Goal: Task Accomplishment & Management: Manage account settings

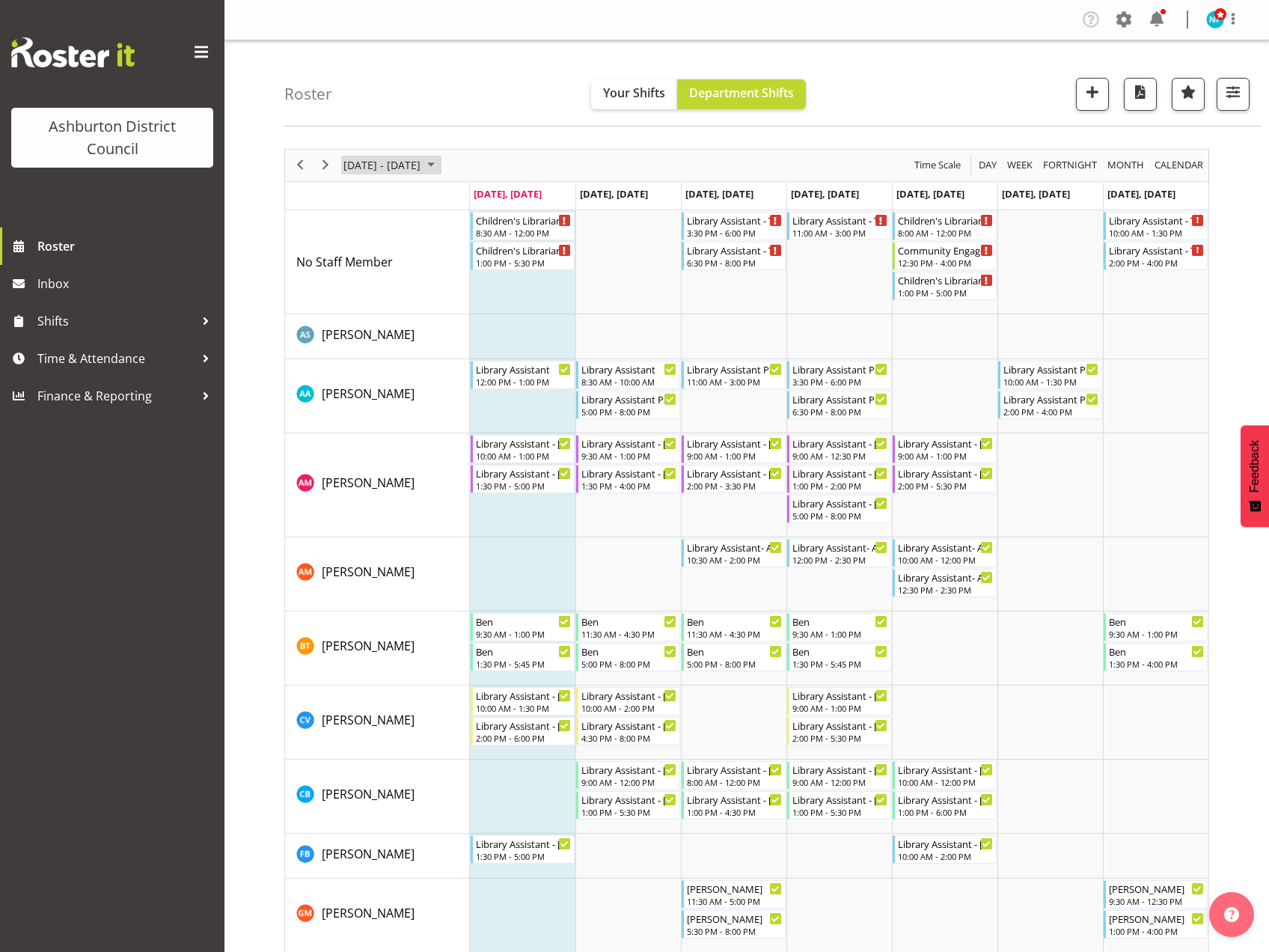
click at [440, 170] on span "August 2025" at bounding box center [430, 164] width 18 height 19
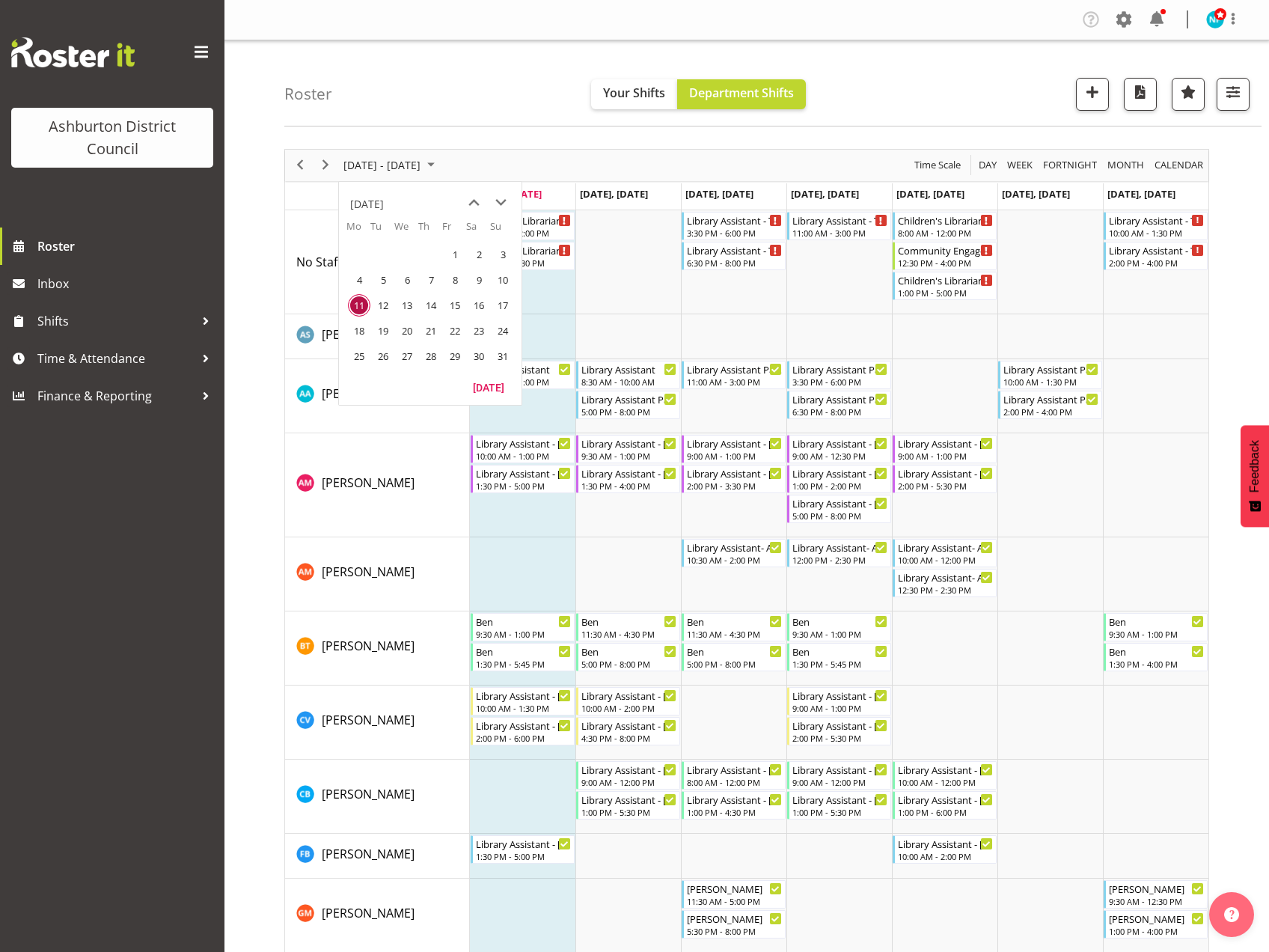
drag, startPoint x: 449, startPoint y: 332, endPoint x: 481, endPoint y: 373, distance: 52.0
click at [449, 332] on span "22" at bounding box center [455, 330] width 22 height 22
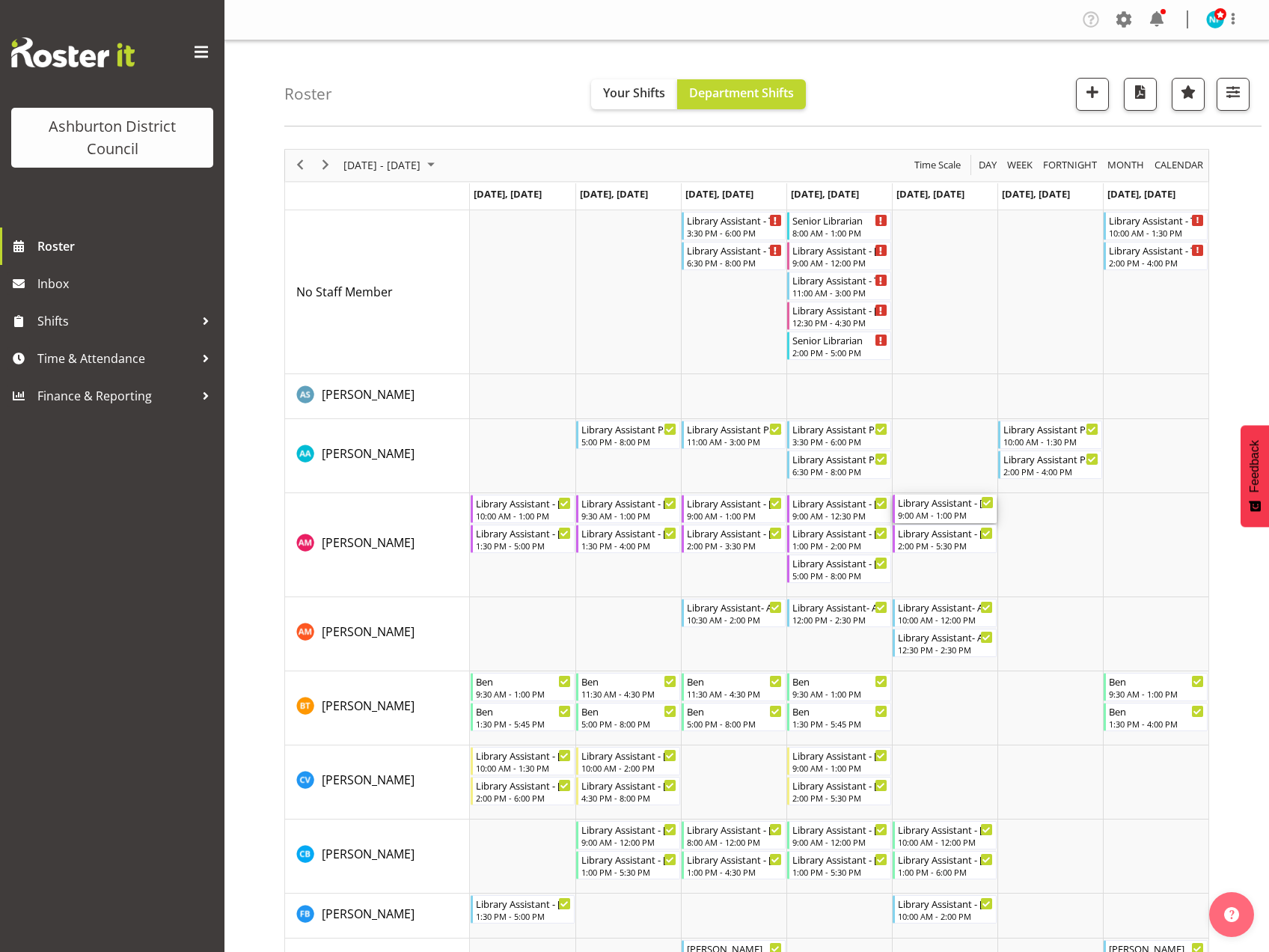
click at [934, 508] on div "Library Assistant - [PERSON_NAME]" at bounding box center [945, 502] width 96 height 15
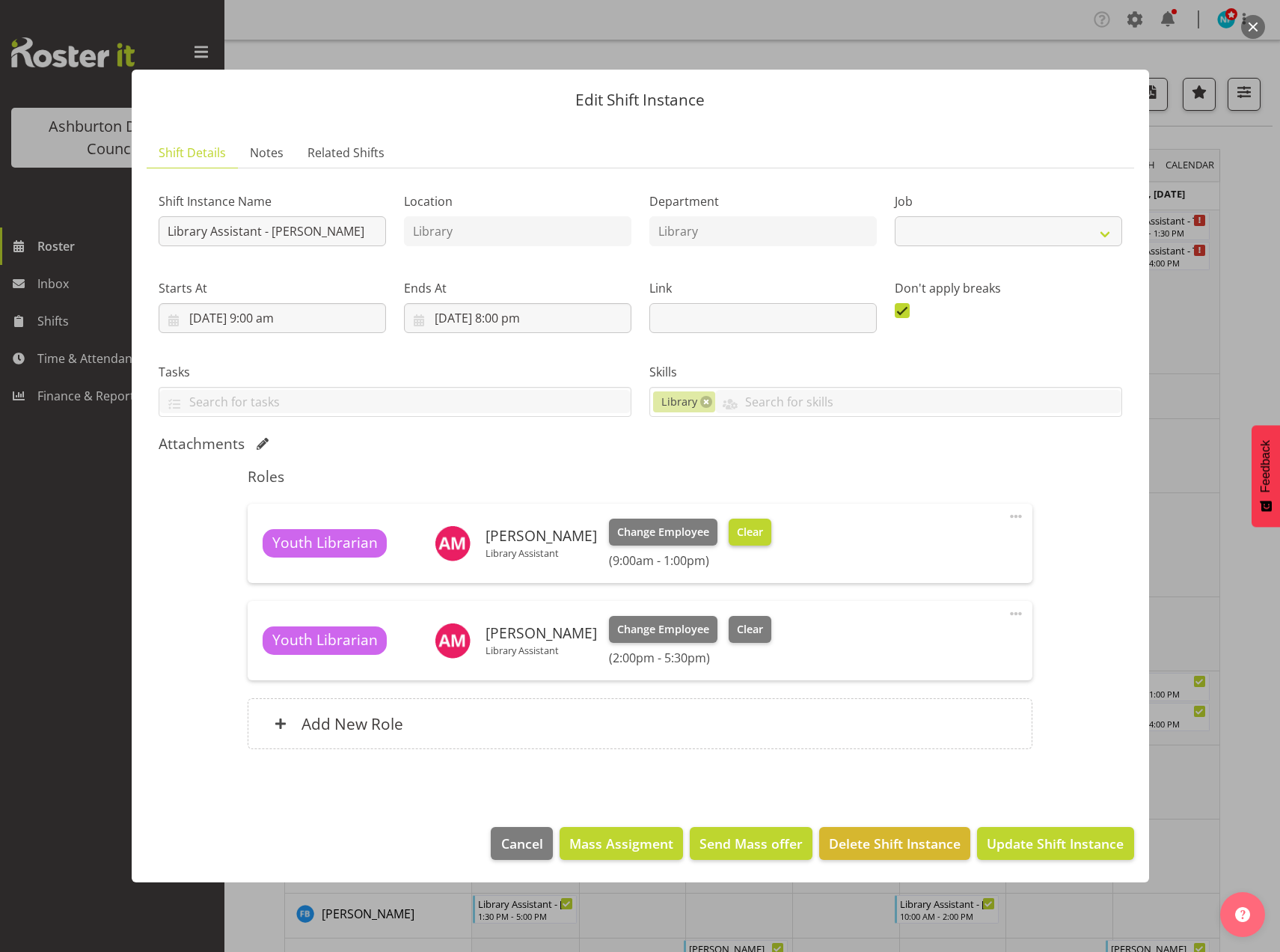
select select "6995"
click at [737, 534] on span "Clear" at bounding box center [749, 531] width 26 height 16
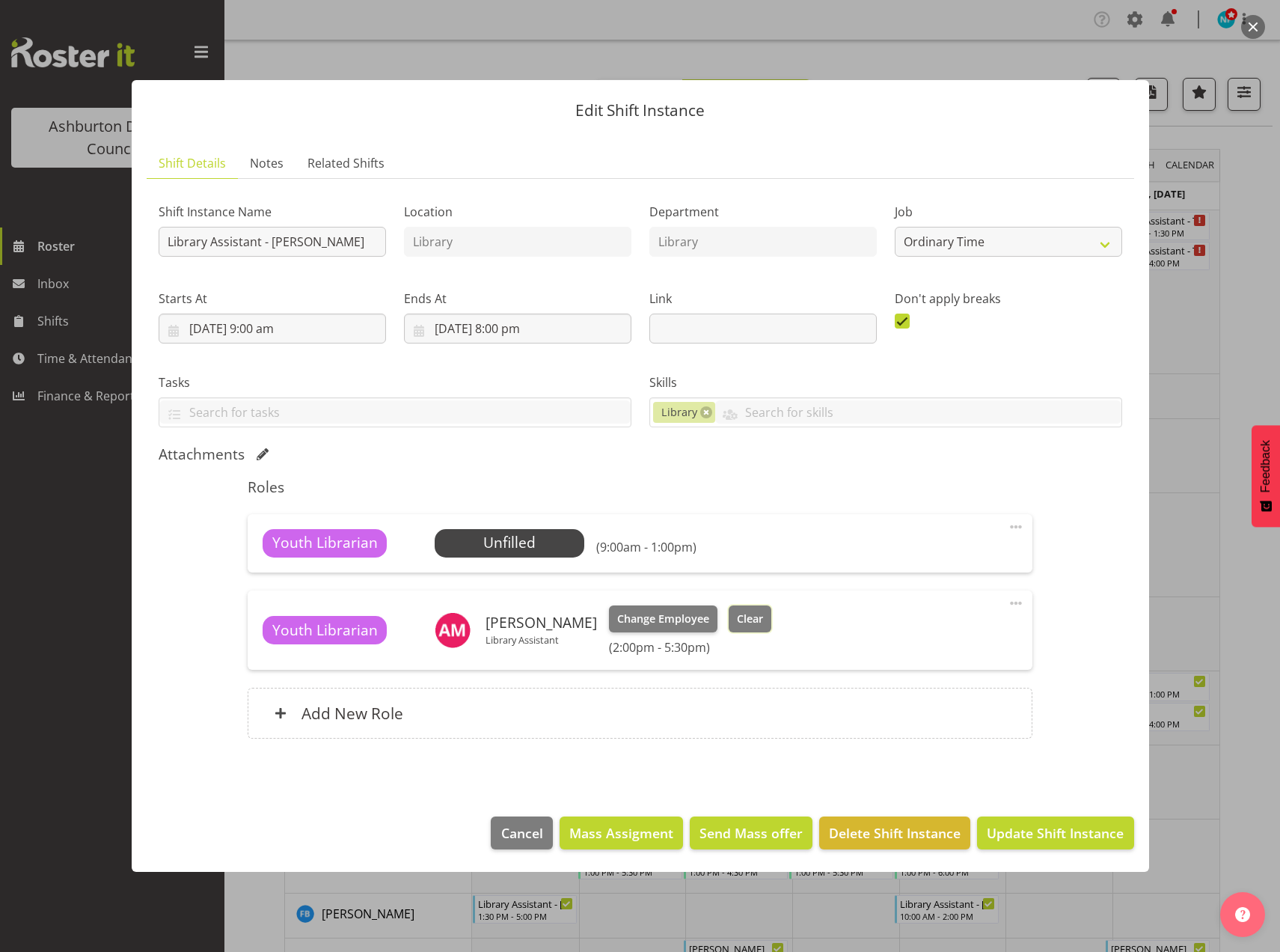
drag, startPoint x: 737, startPoint y: 622, endPoint x: 777, endPoint y: 643, distance: 45.2
click at [740, 628] on button "Clear" at bounding box center [750, 619] width 43 height 27
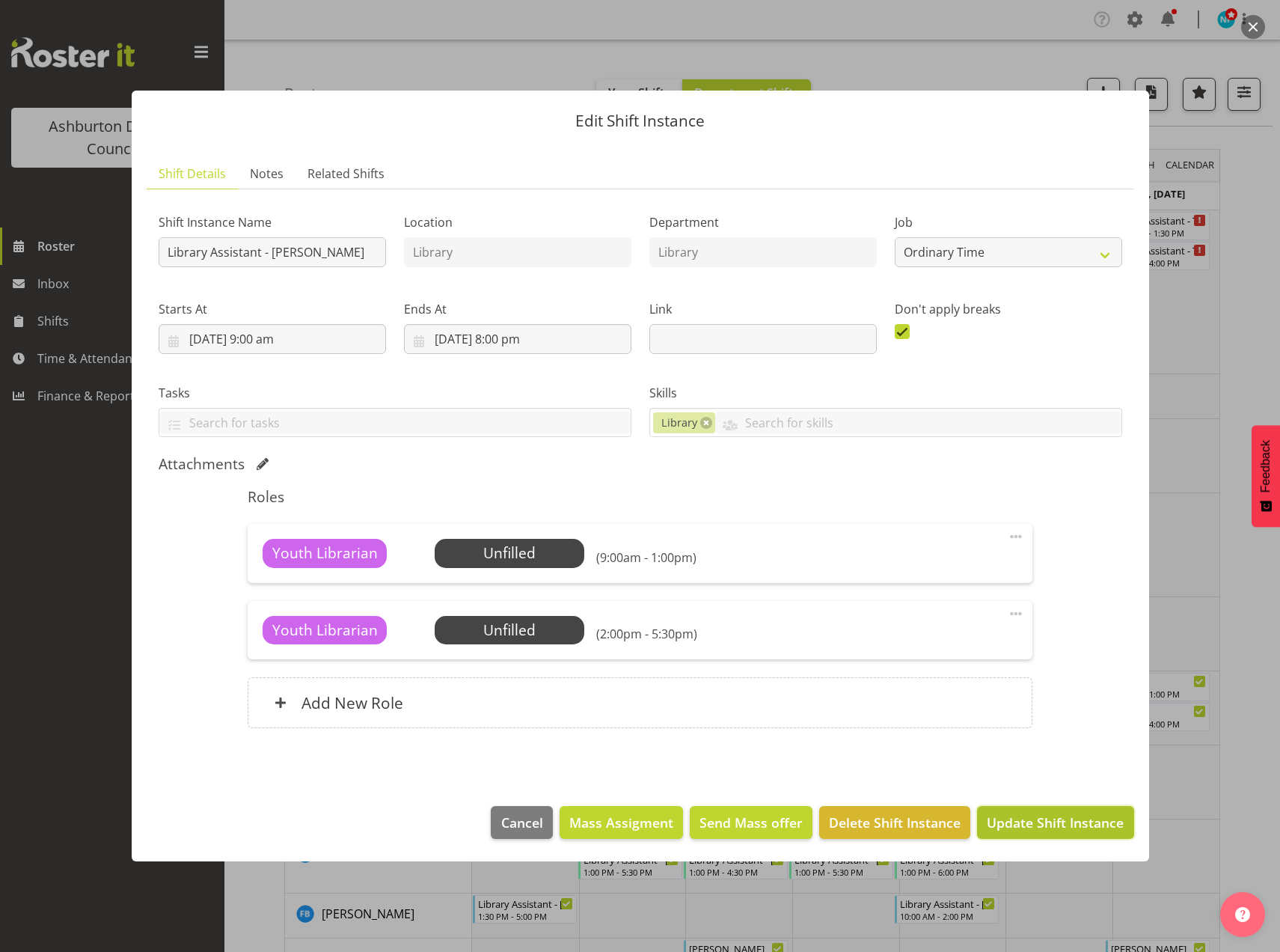
click at [1071, 822] on span "Update Shift Instance" at bounding box center [1055, 823] width 137 height 20
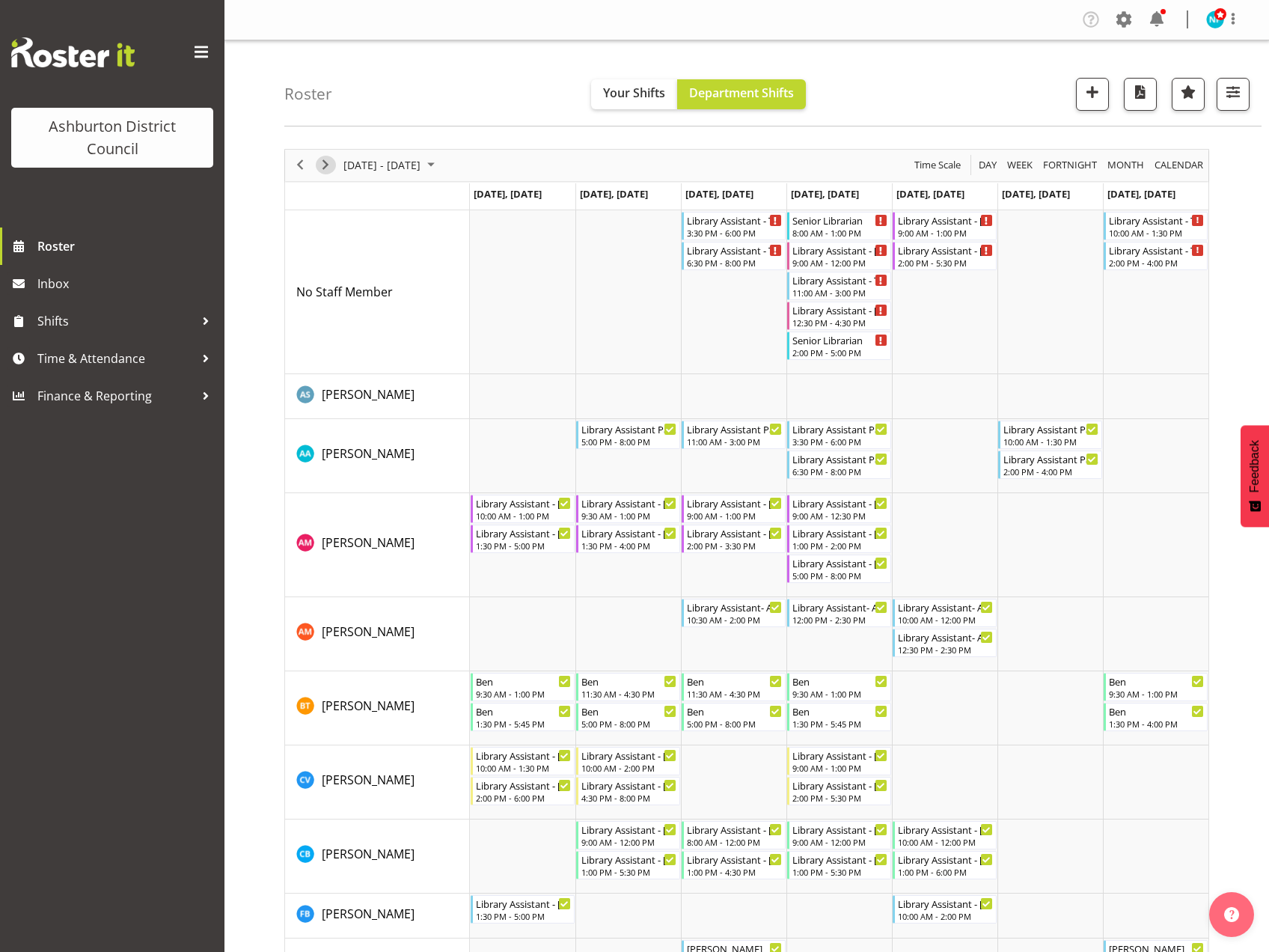
click at [323, 171] on span "Next" at bounding box center [325, 164] width 18 height 19
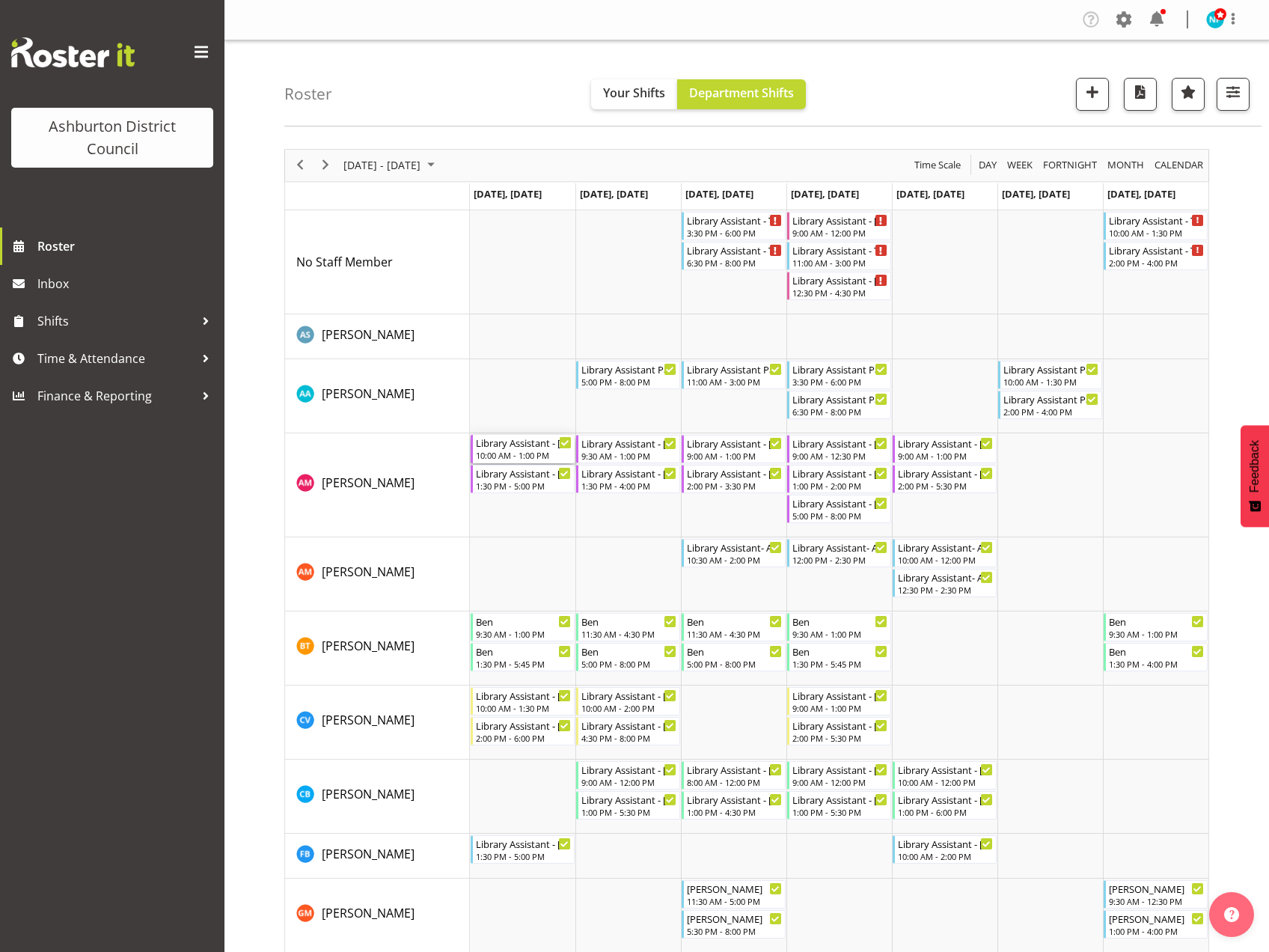
click at [535, 449] on div "Library Assistant - [PERSON_NAME] 10:00 AM - 1:00 PM" at bounding box center [523, 449] width 96 height 29
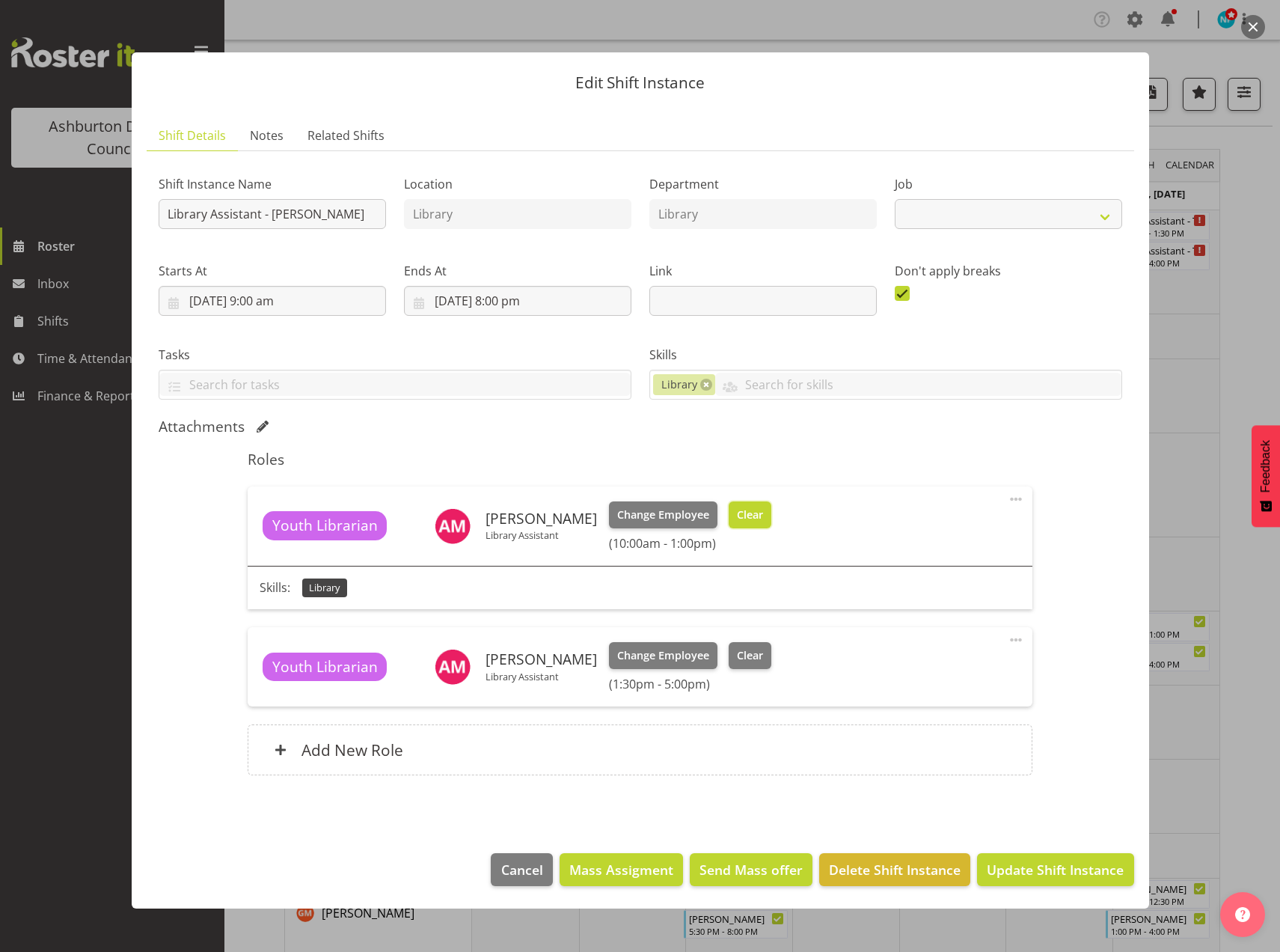
select select "6995"
click at [735, 505] on button "Clear" at bounding box center [750, 514] width 43 height 27
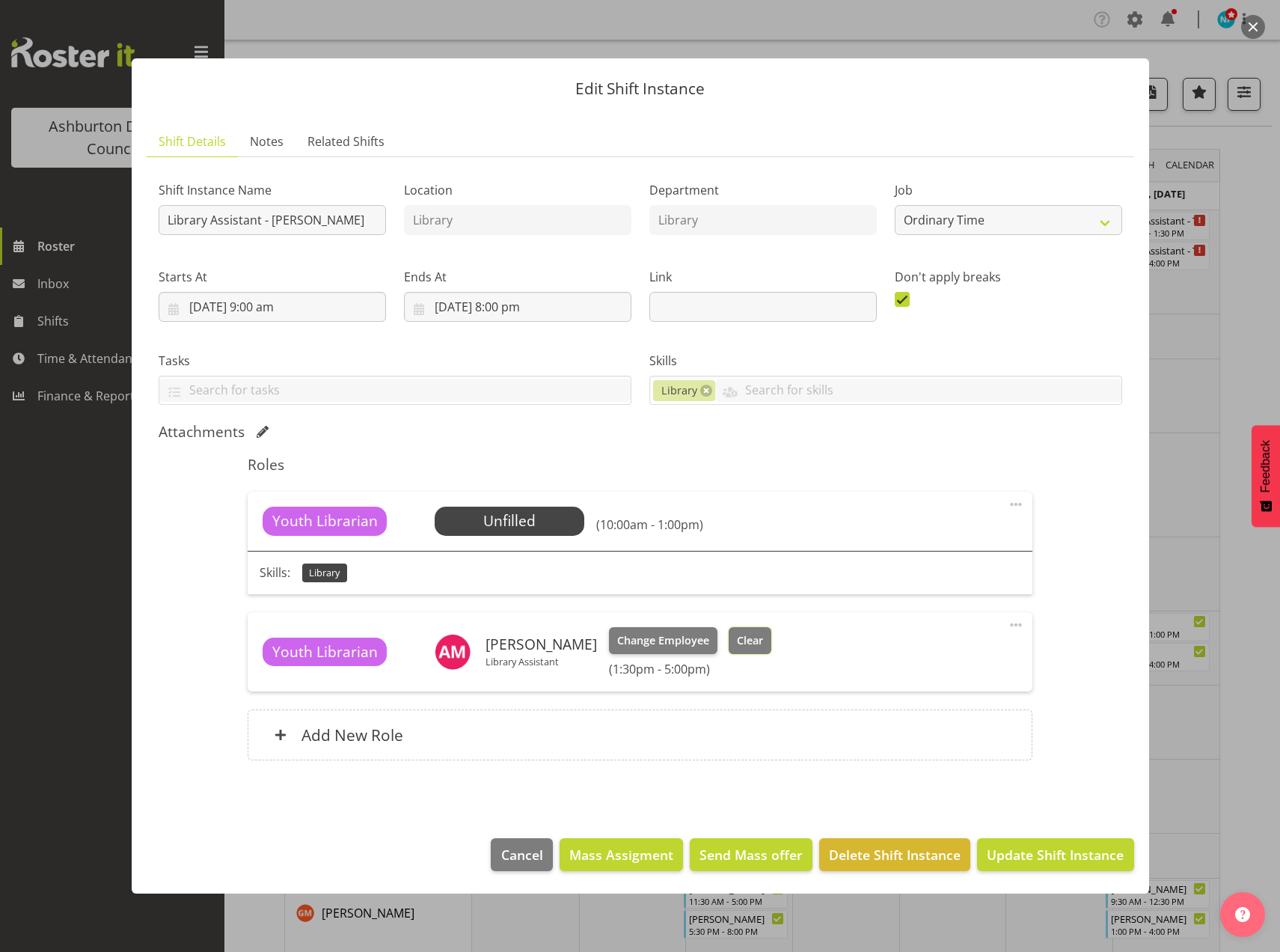
click at [740, 636] on span "Clear" at bounding box center [749, 640] width 26 height 16
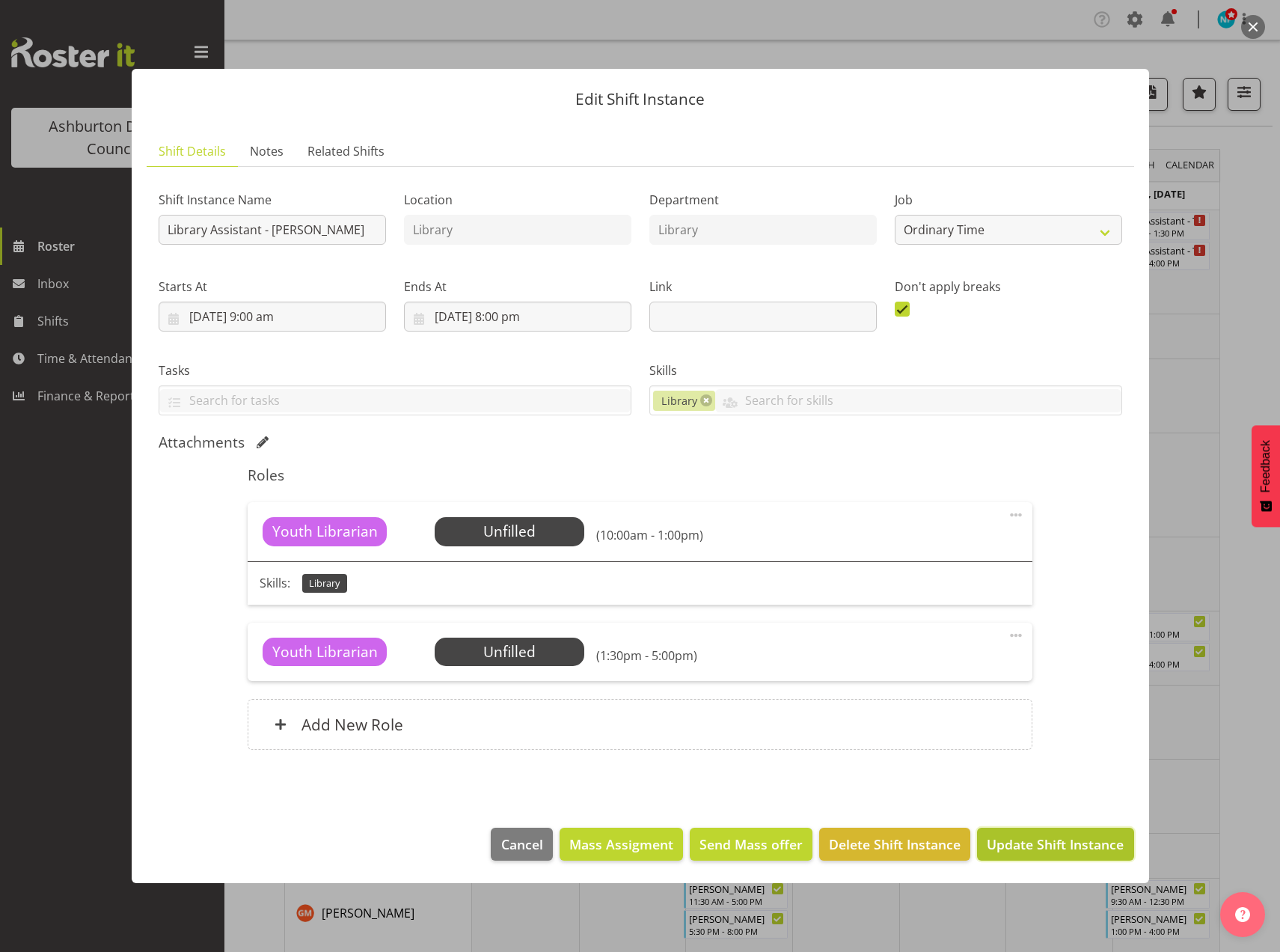
click at [1069, 846] on span "Update Shift Instance" at bounding box center [1055, 844] width 137 height 20
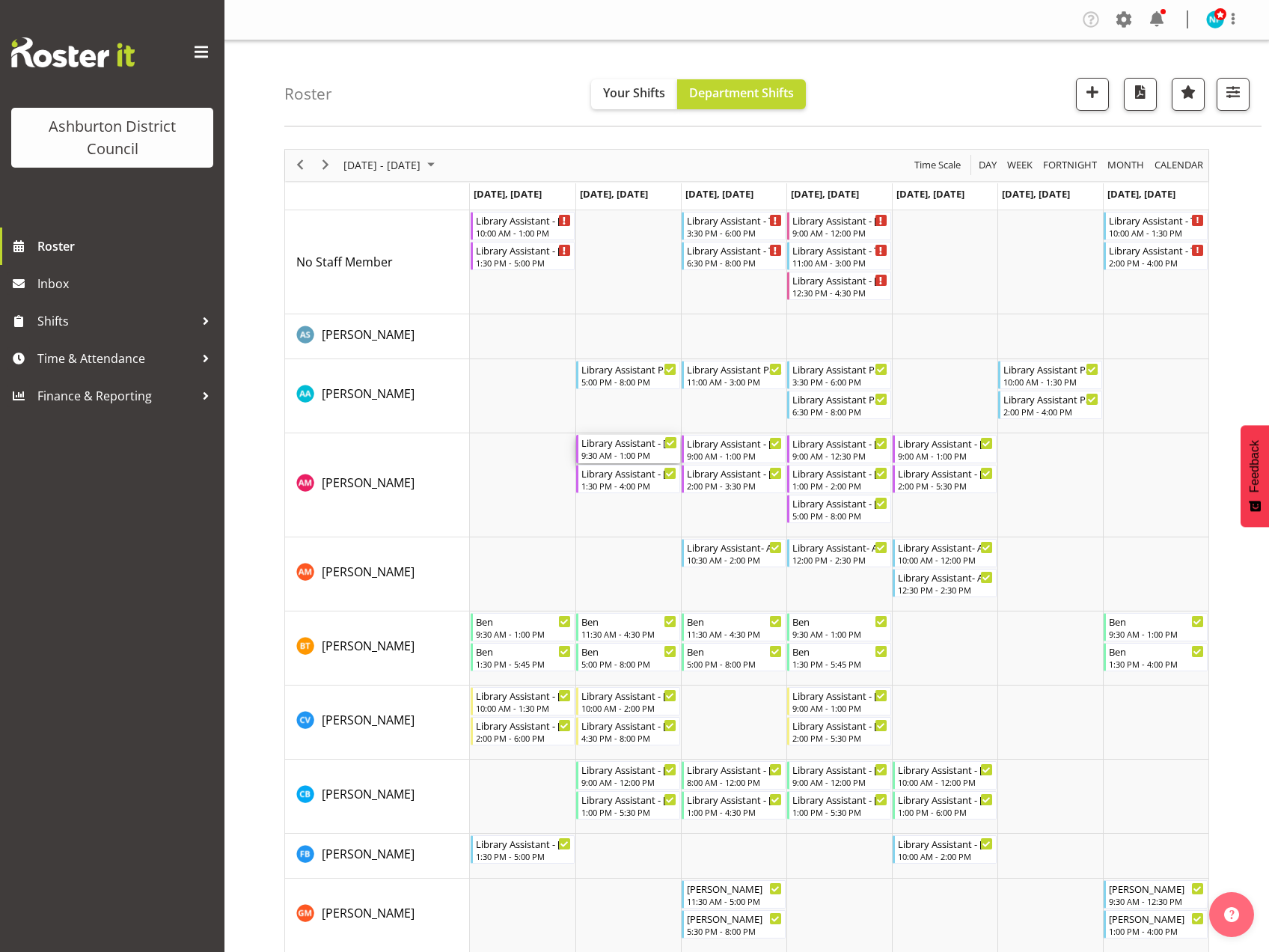
click at [623, 447] on div "Library Assistant - [PERSON_NAME]" at bounding box center [629, 442] width 96 height 15
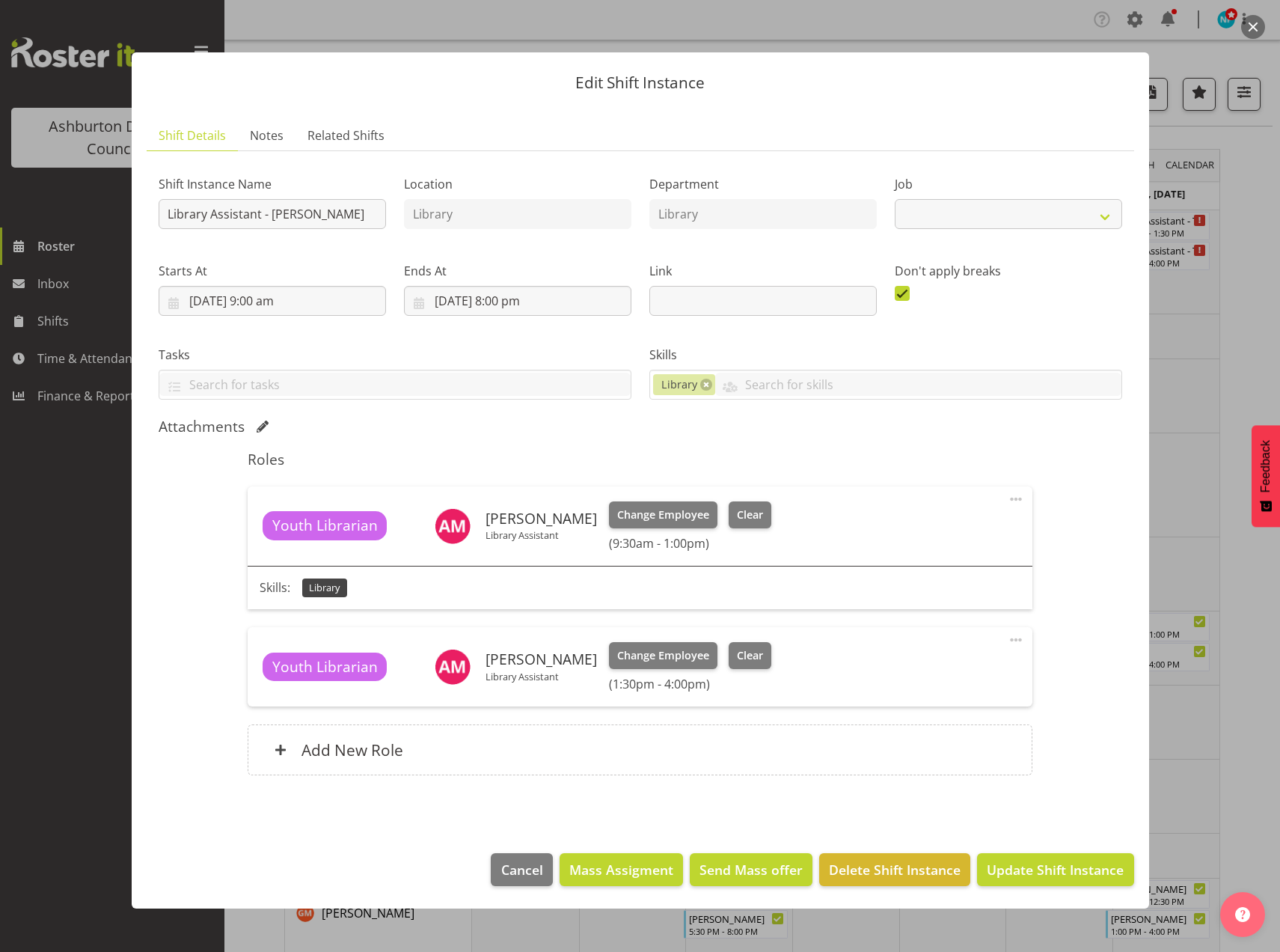
select select "6995"
click at [737, 515] on span "Clear" at bounding box center [749, 514] width 26 height 16
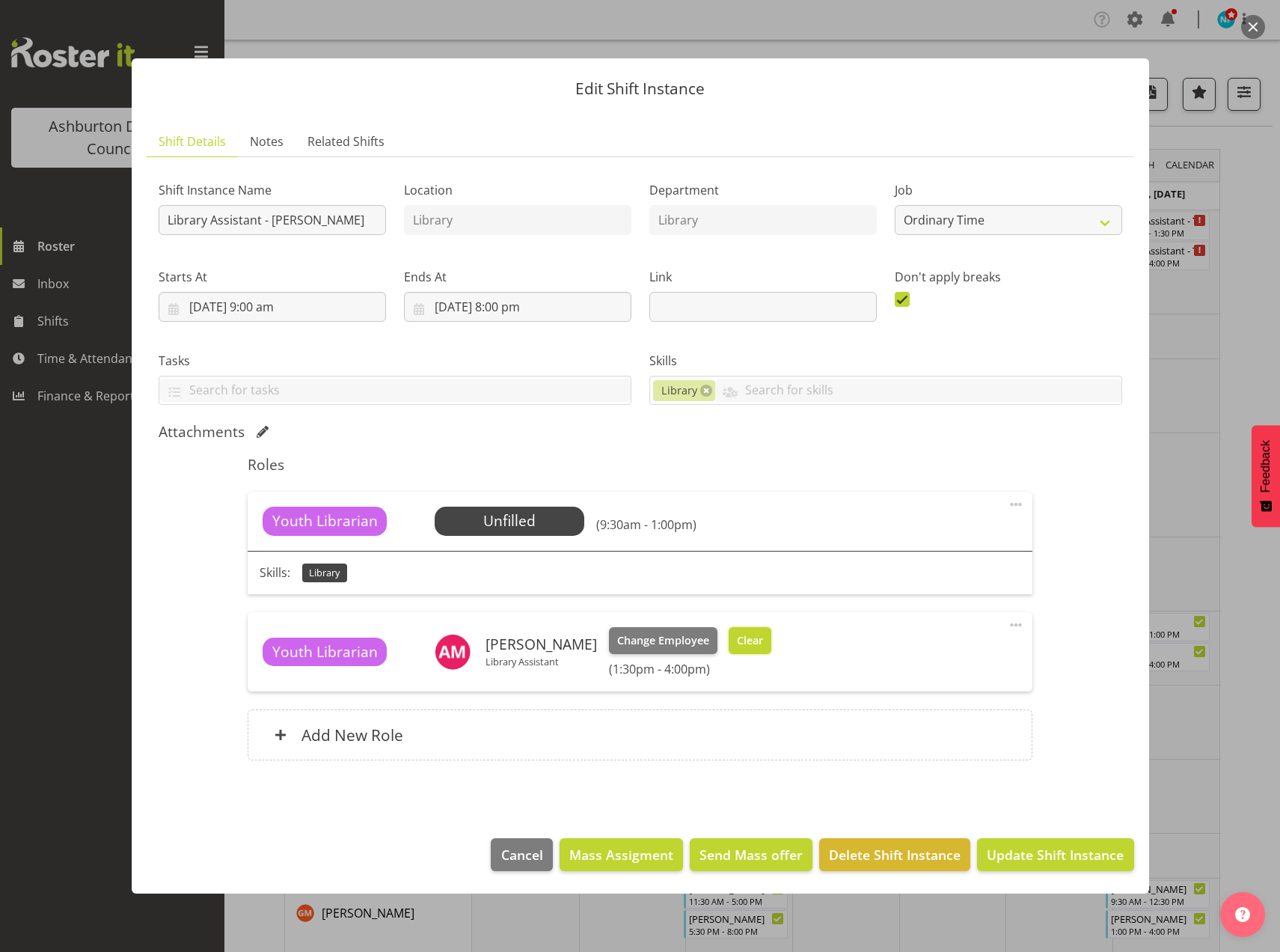
click at [739, 643] on span "Clear" at bounding box center [749, 640] width 26 height 16
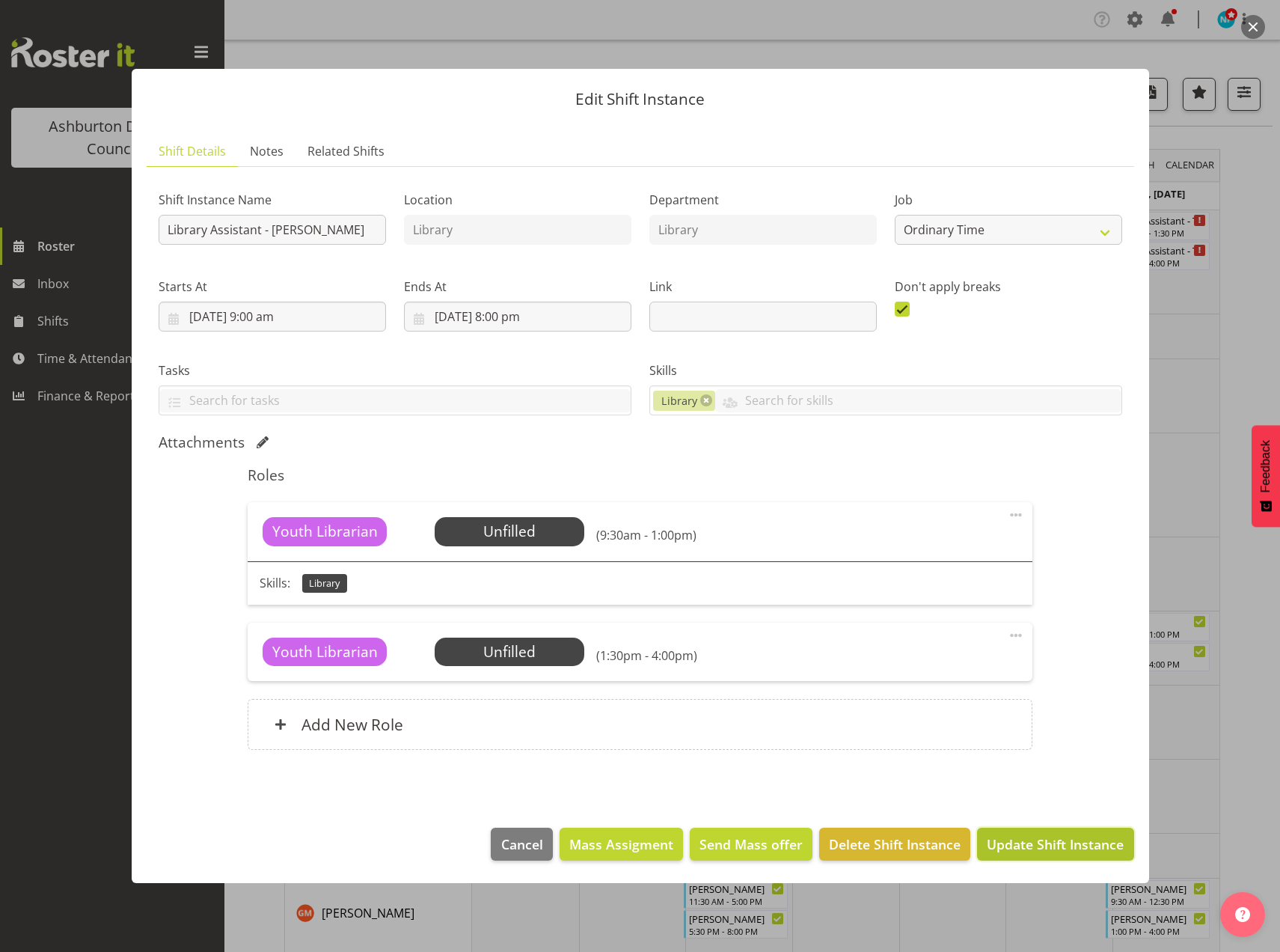
click at [1052, 846] on span "Update Shift Instance" at bounding box center [1055, 844] width 137 height 20
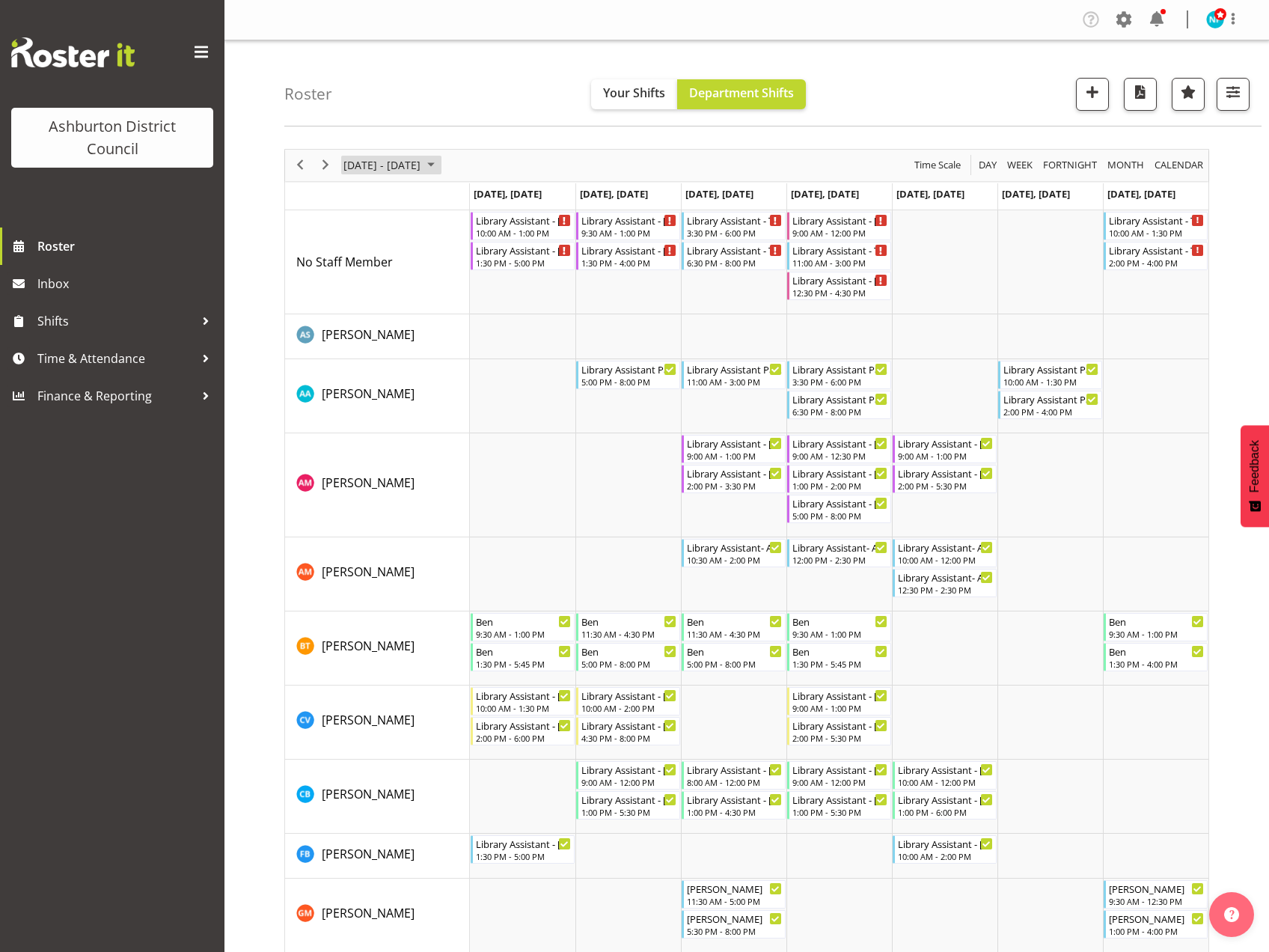
click at [440, 167] on span "August 2025" at bounding box center [430, 164] width 18 height 19
click at [497, 204] on span "next month" at bounding box center [500, 203] width 26 height 27
click at [497, 202] on span "next month" at bounding box center [500, 203] width 26 height 27
click at [382, 280] on span "7" at bounding box center [382, 280] width 22 height 22
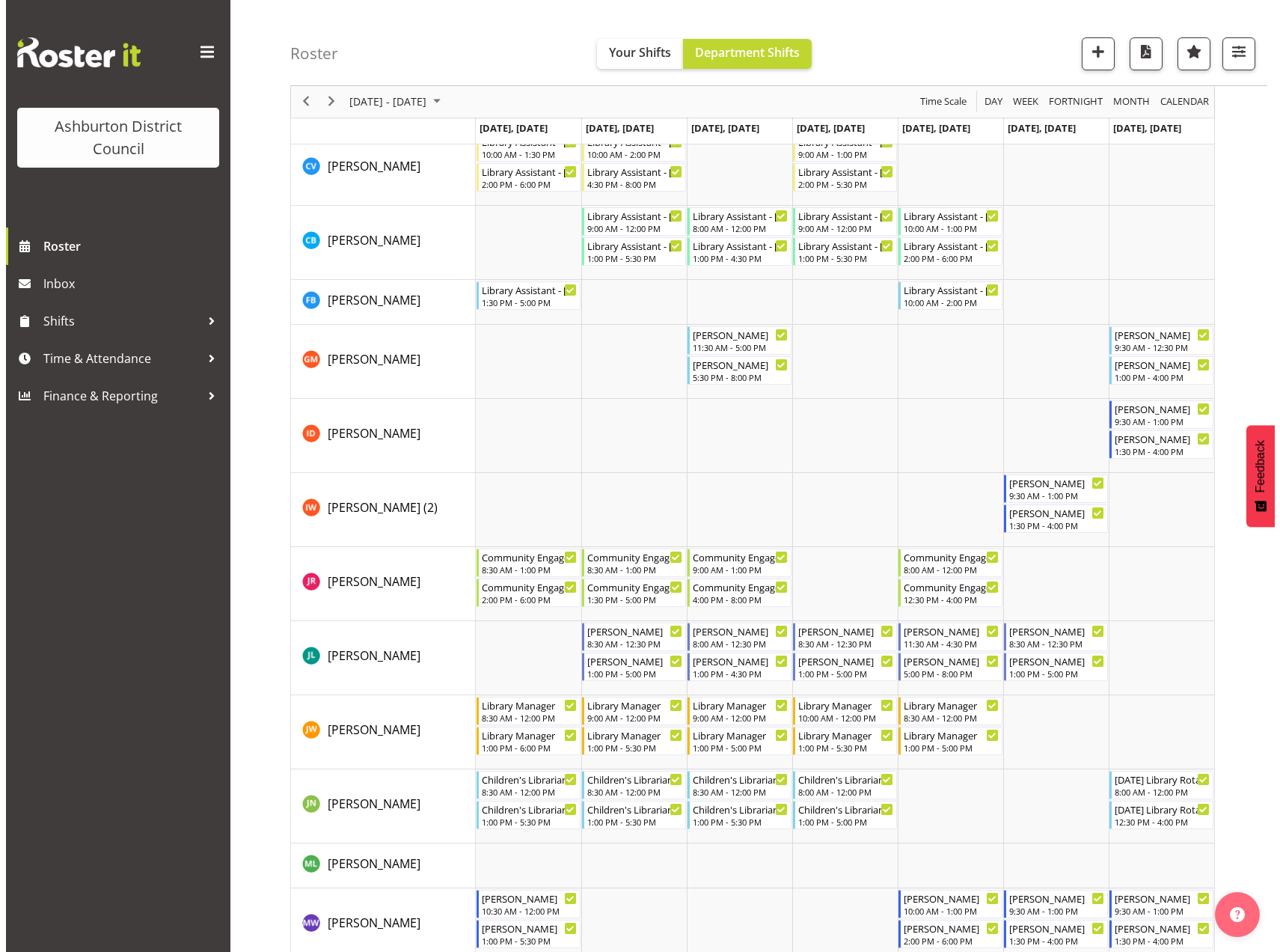
scroll to position [887, 0]
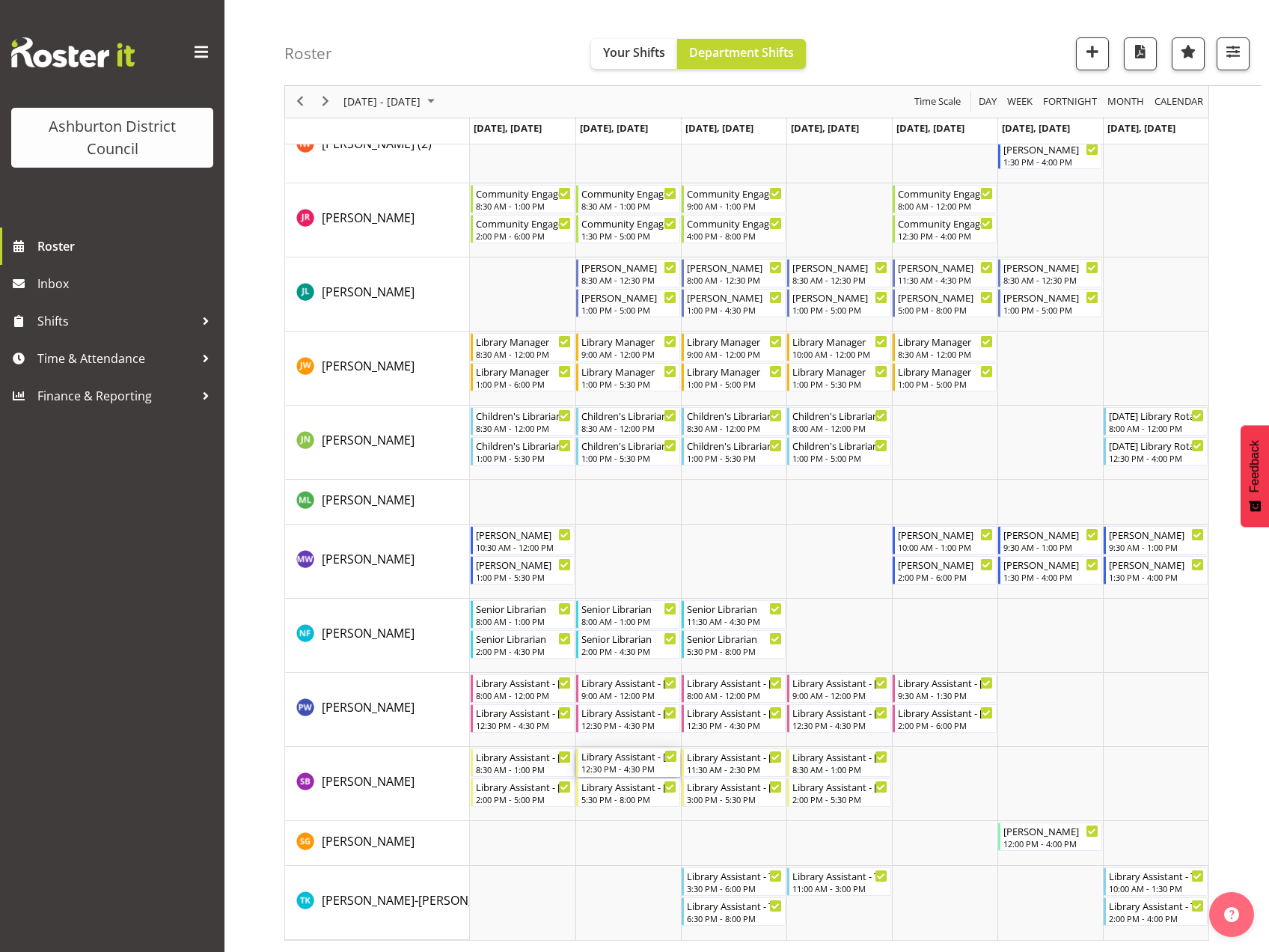
click at [624, 771] on div "12:30 PM - 4:30 PM" at bounding box center [629, 768] width 96 height 12
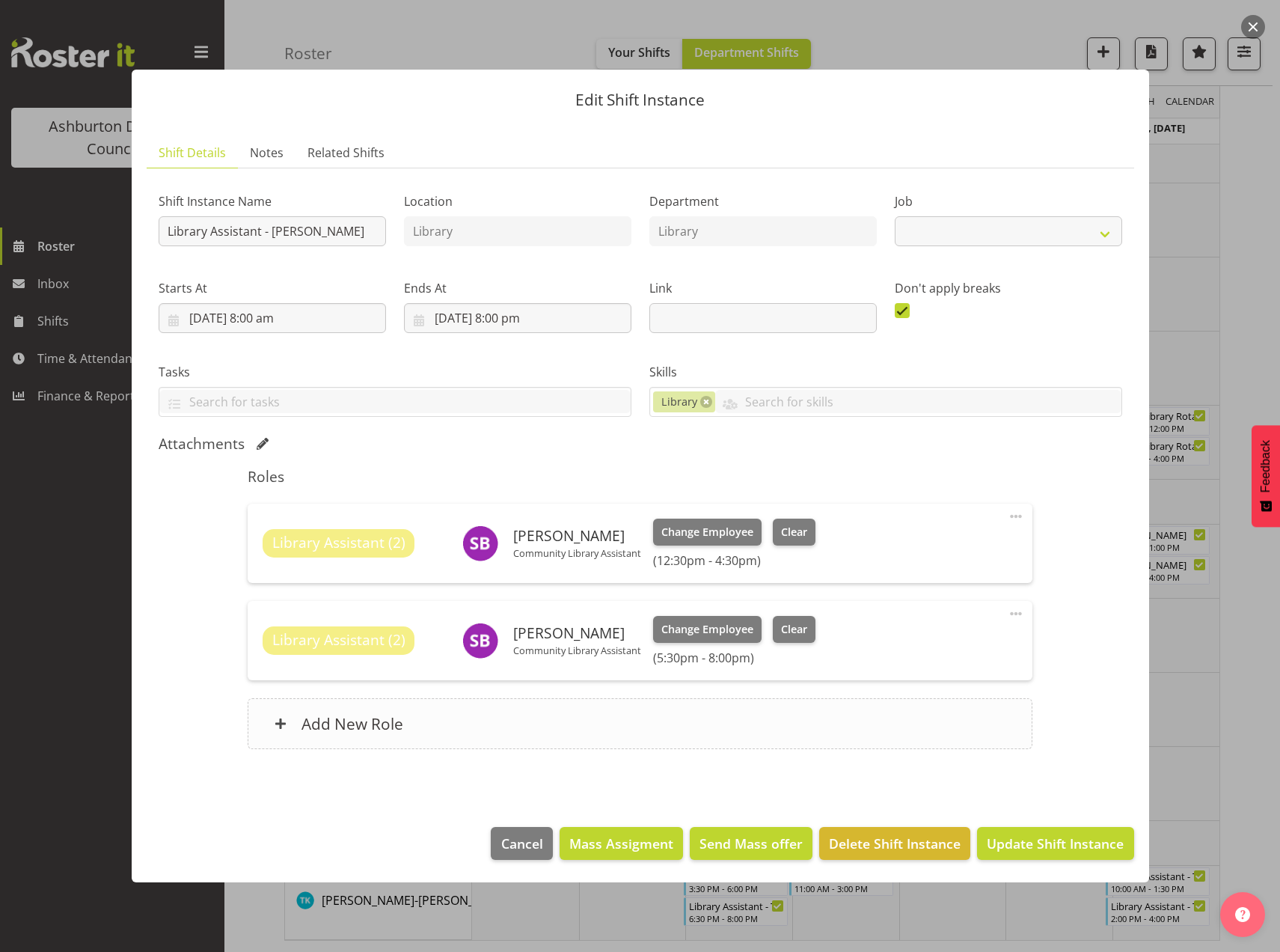
select select "6995"
click at [783, 528] on span "Clear" at bounding box center [794, 531] width 26 height 16
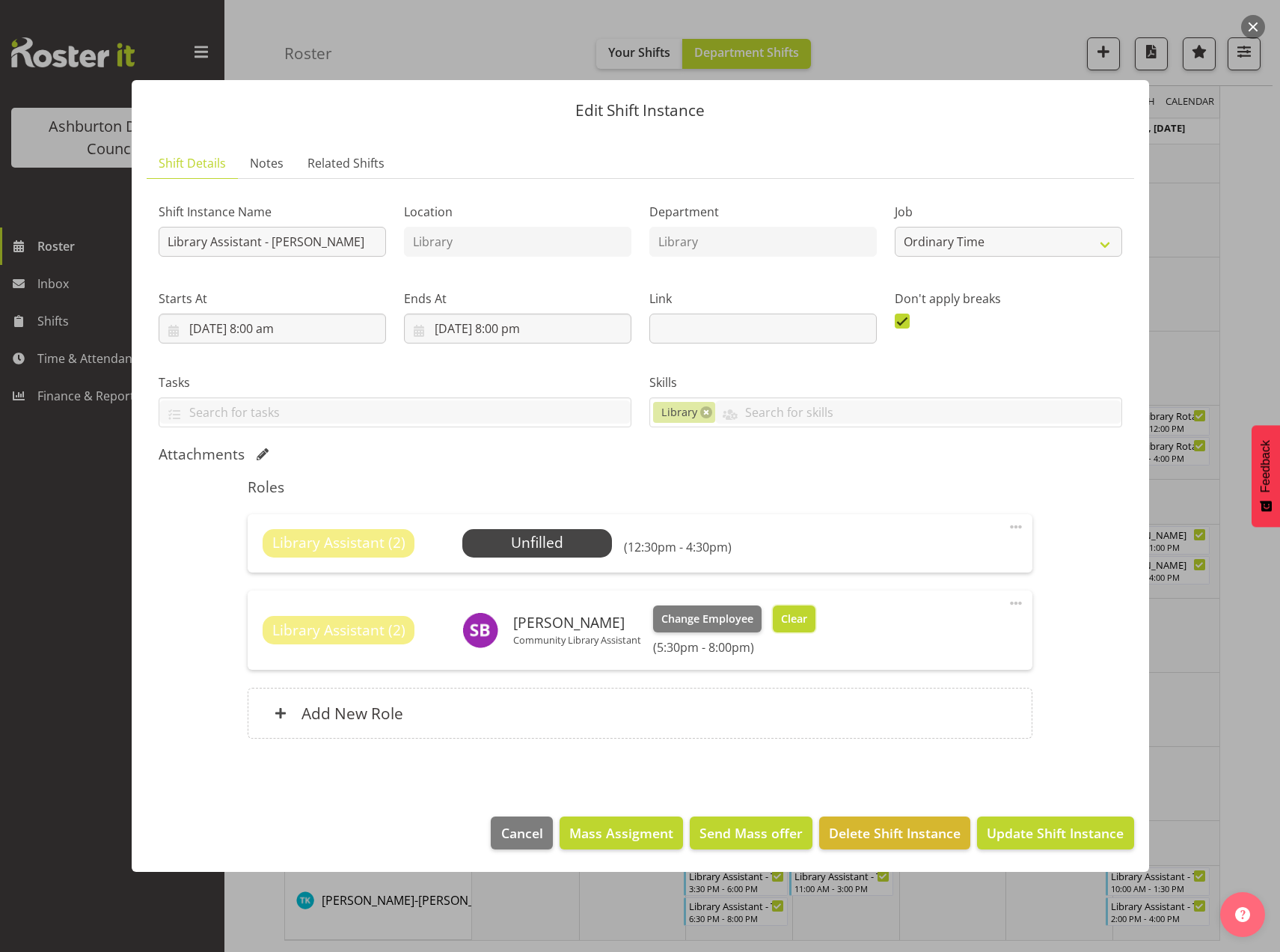
click at [799, 618] on span "Clear" at bounding box center [794, 619] width 26 height 16
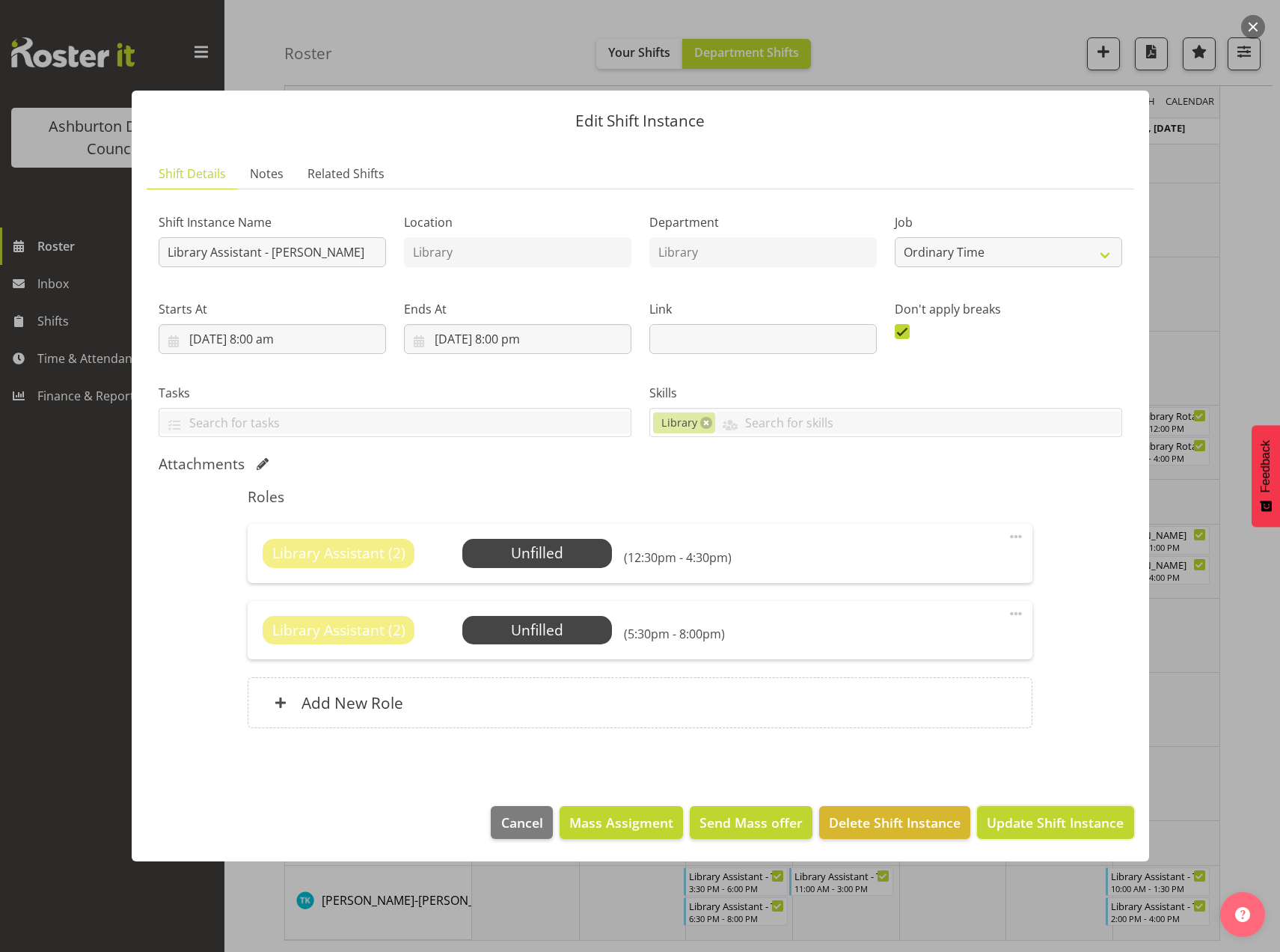
click at [1007, 817] on span "Update Shift Instance" at bounding box center [1055, 823] width 137 height 20
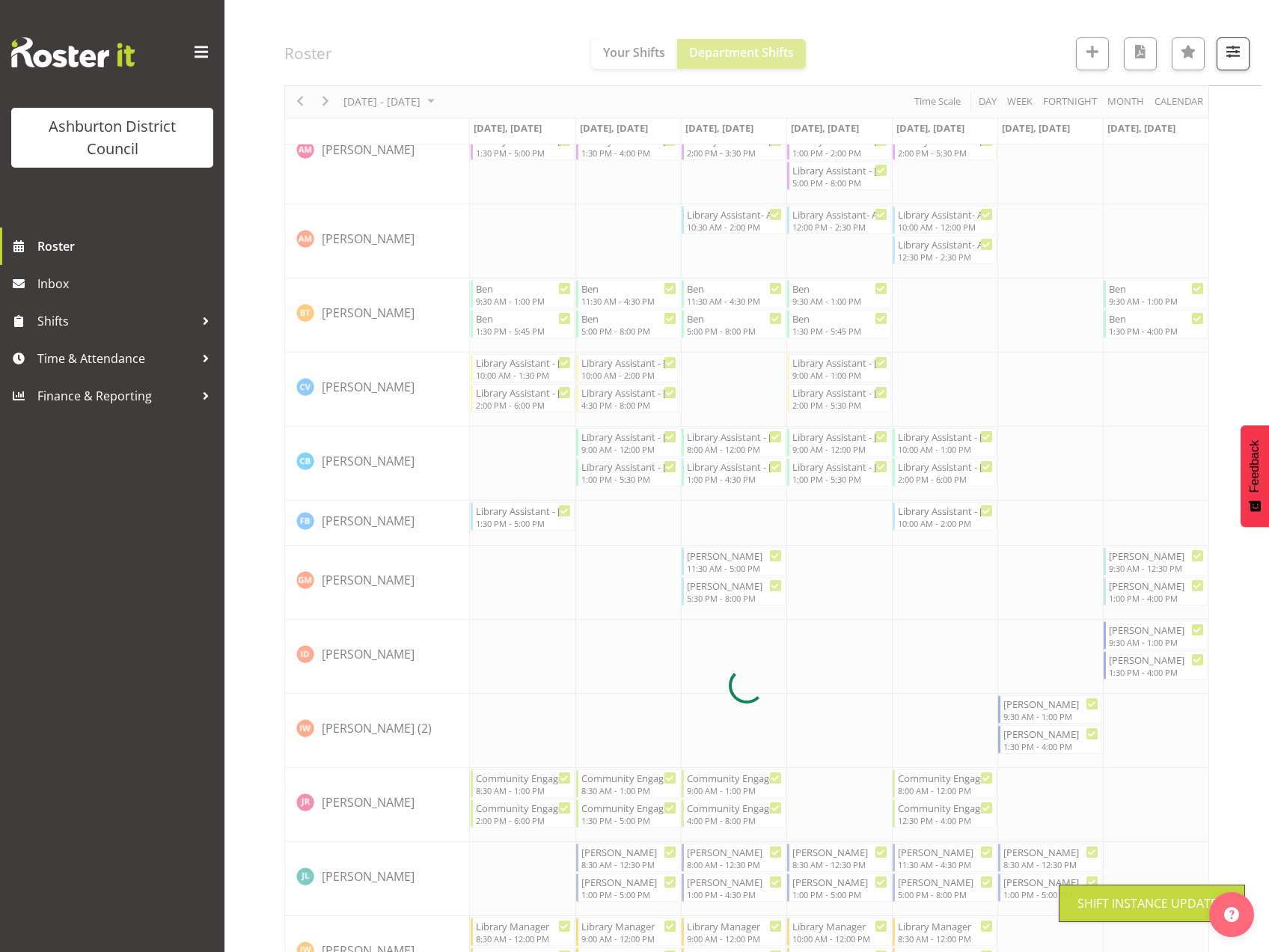
scroll to position [332, 0]
